Goal: Find specific page/section: Find specific page/section

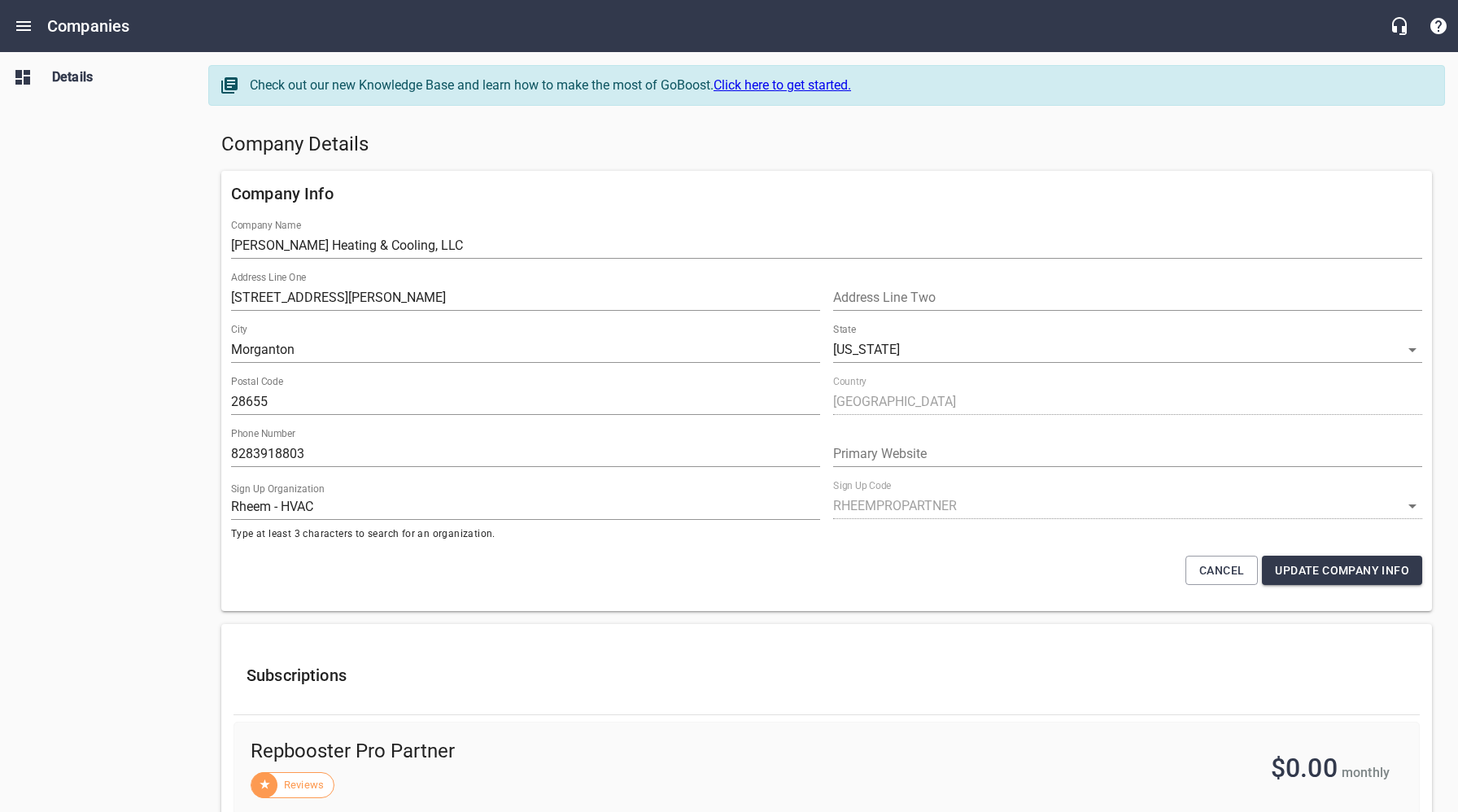
select select "[US_STATE]"
select select "62"
click at [793, 137] on h5 "Company Details" at bounding box center [826, 144] width 1211 height 26
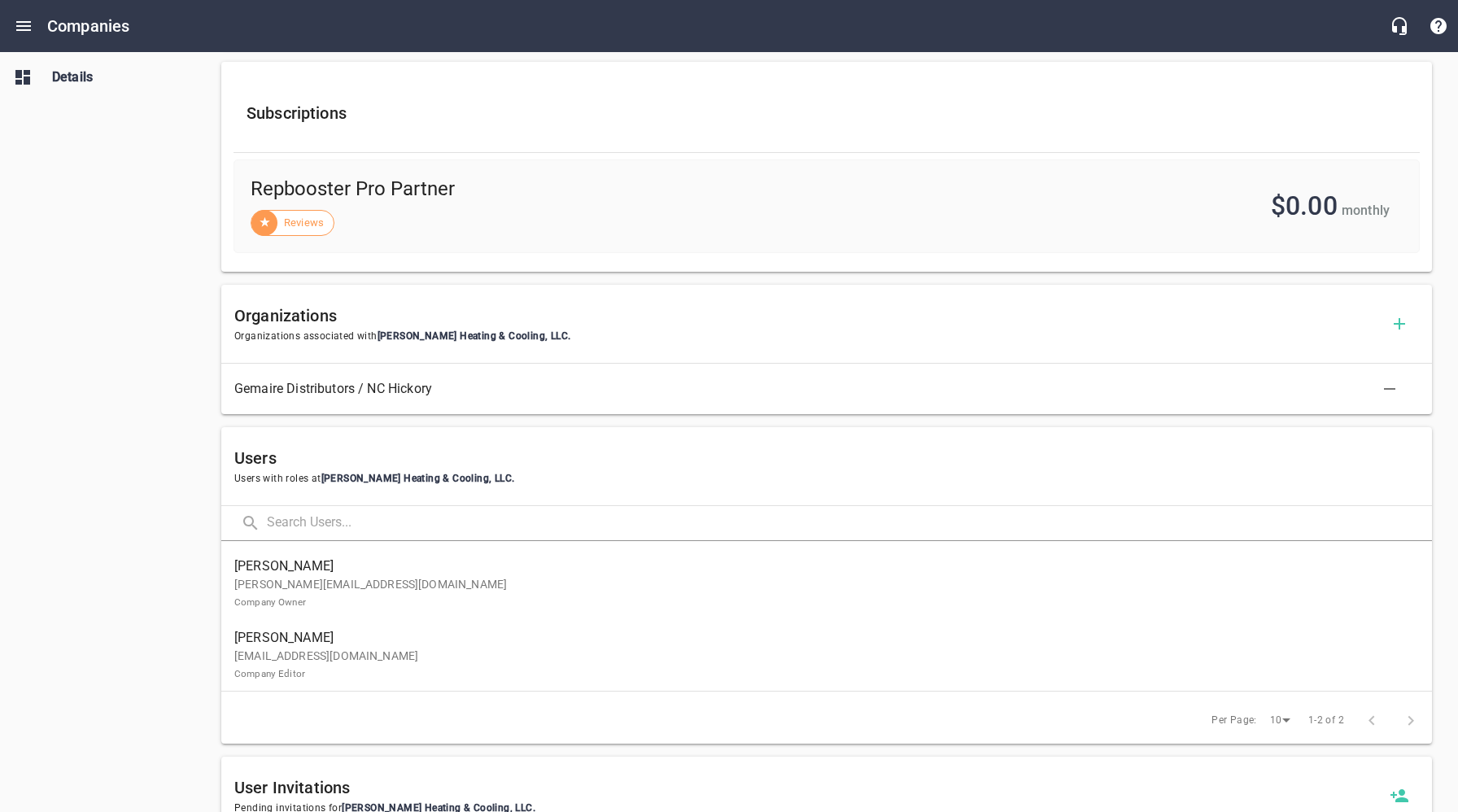
scroll to position [565, 0]
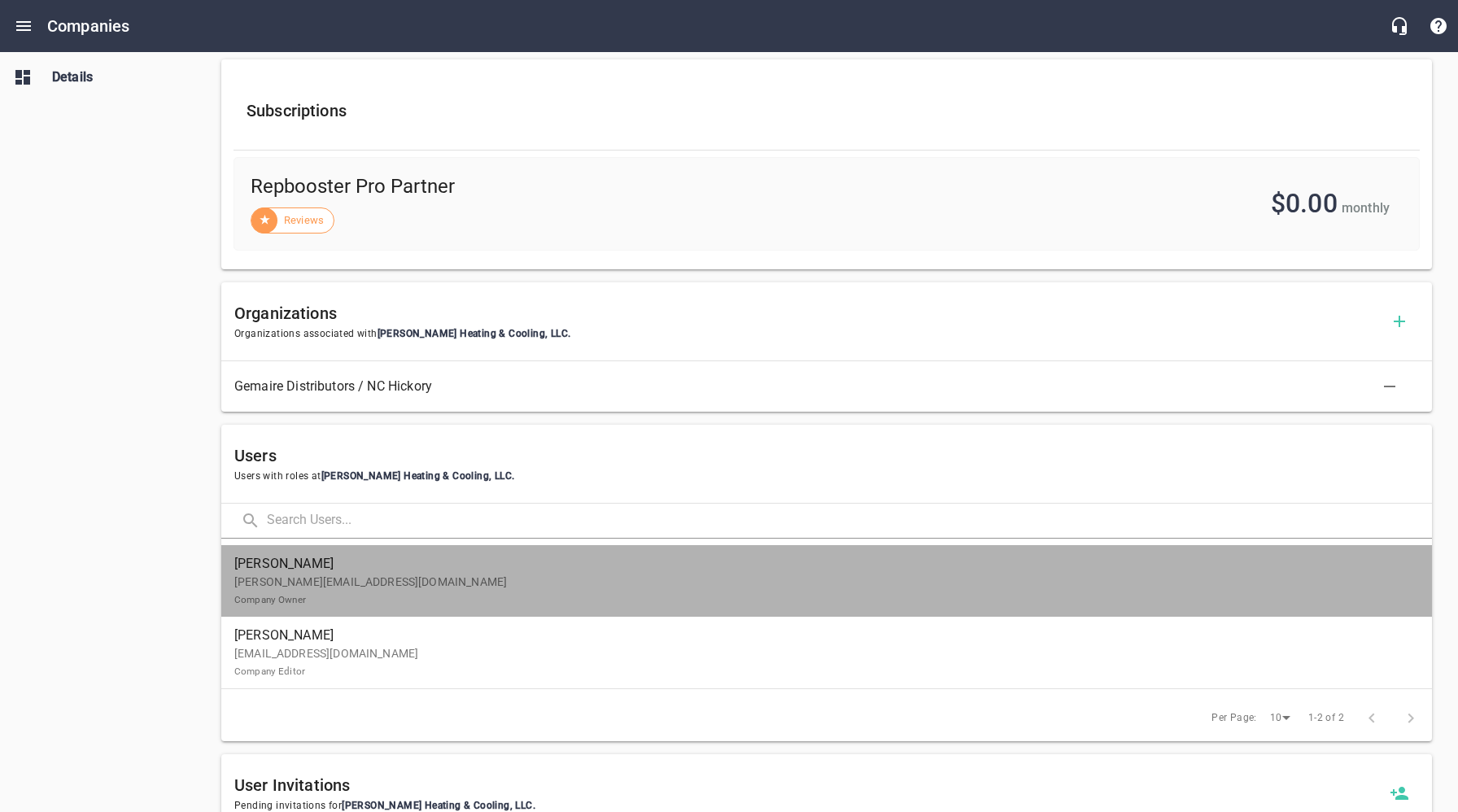
click at [432, 584] on p "[PERSON_NAME][EMAIL_ADDRESS][DOMAIN_NAME] Company Owner" at bounding box center [820, 591] width 1172 height 35
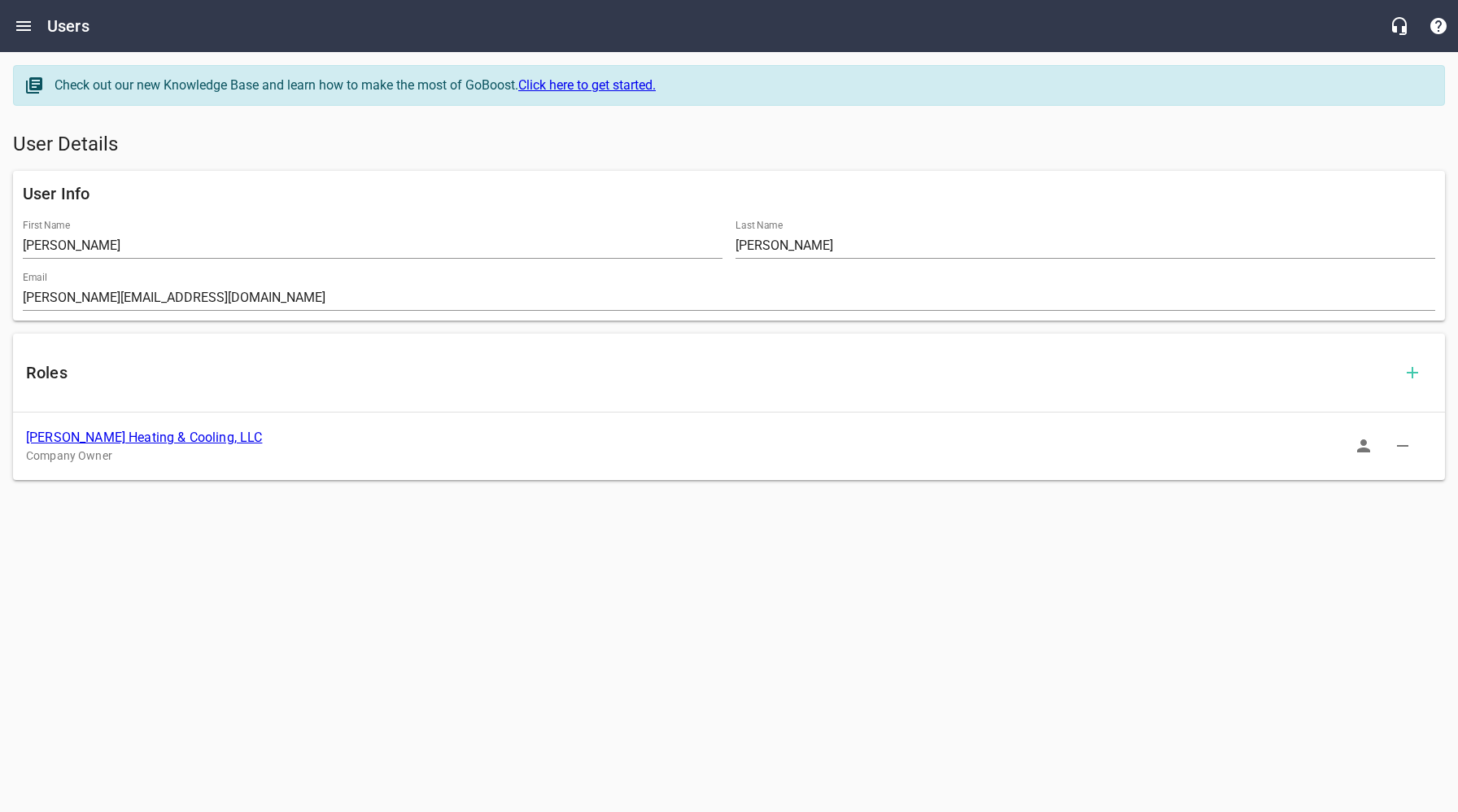
click at [1366, 444] on icon "button" at bounding box center [1364, 445] width 20 height 20
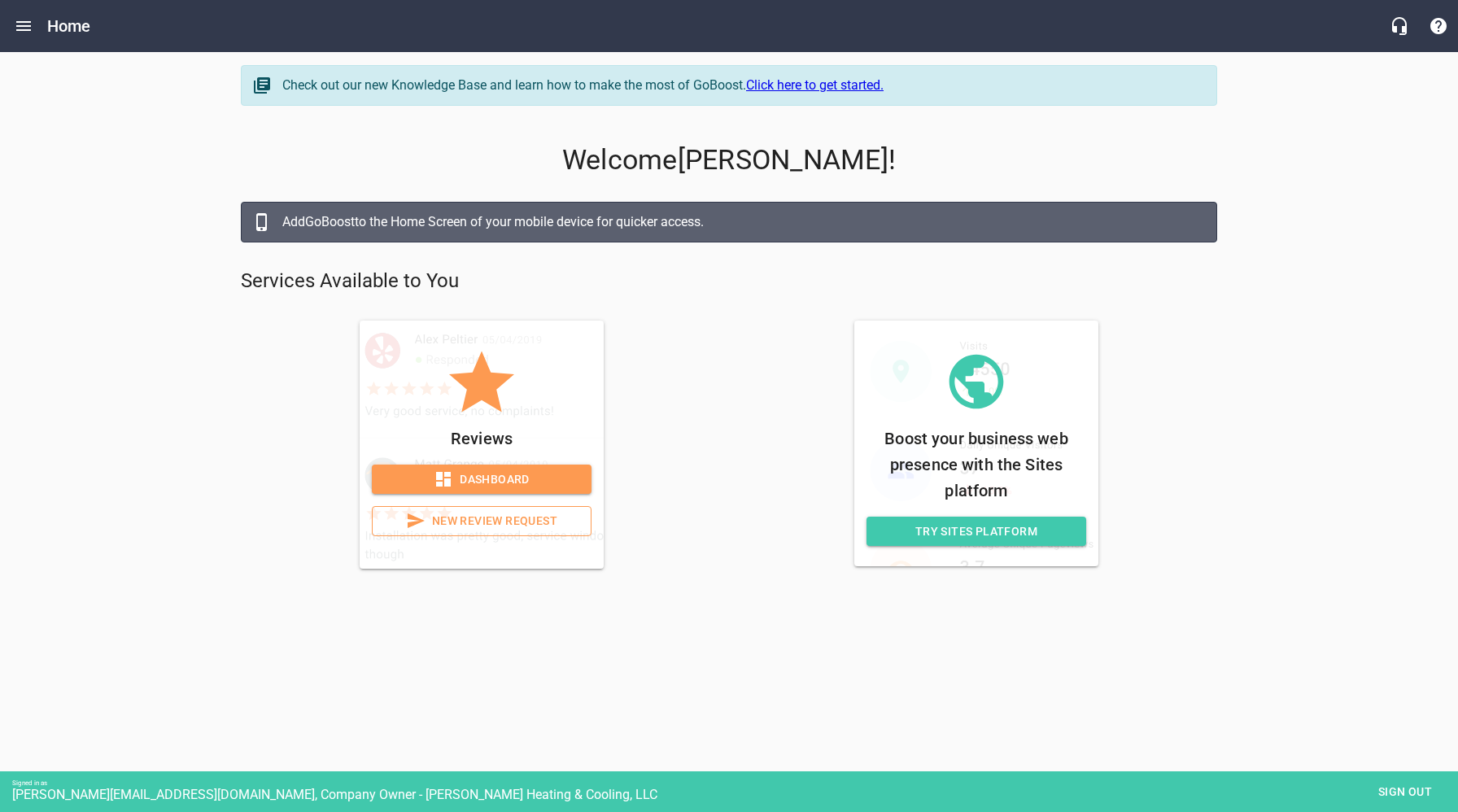
click at [447, 476] on icon at bounding box center [443, 479] width 20 height 20
